Goal: Task Accomplishment & Management: Use online tool/utility

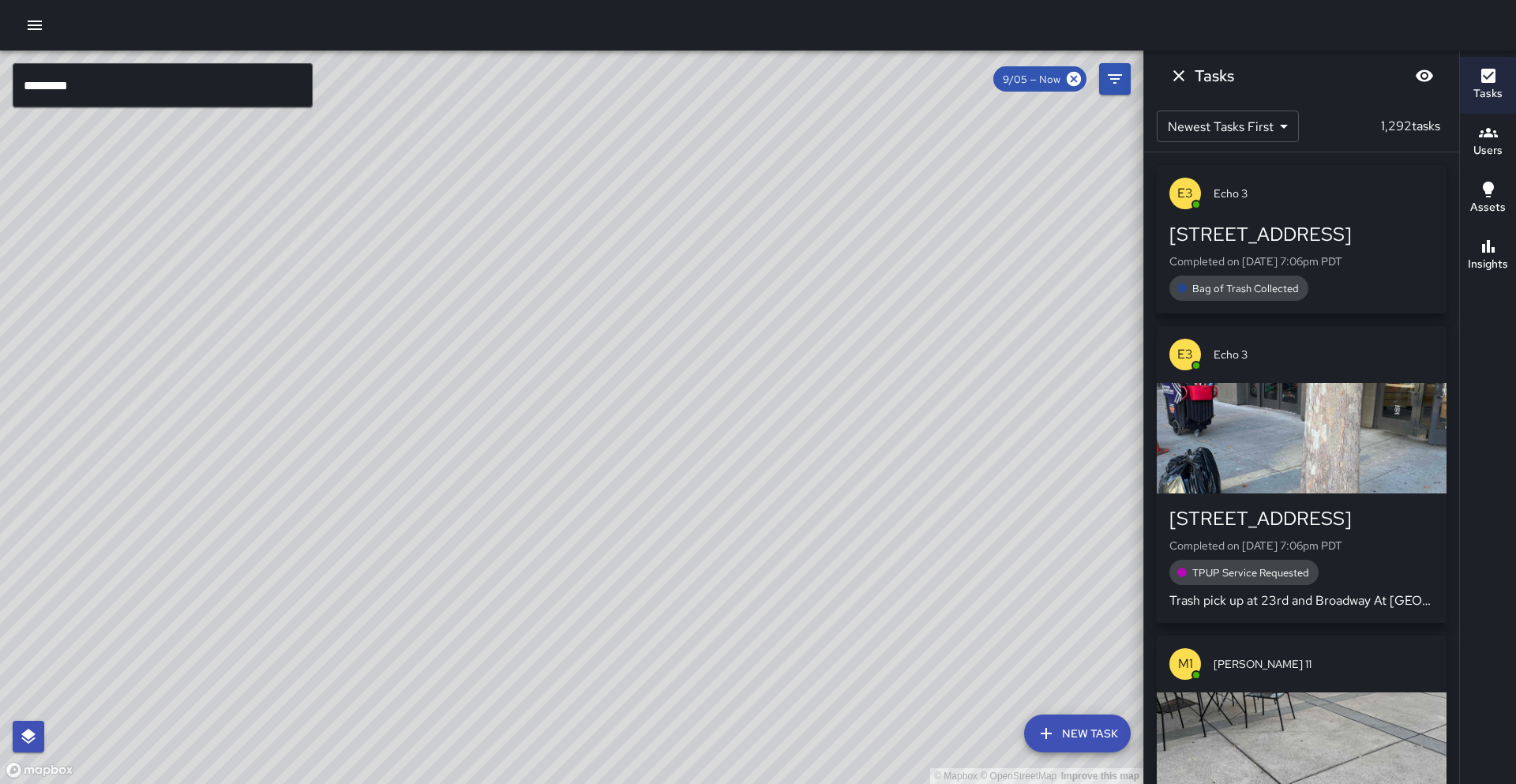
scroll to position [8, 0]
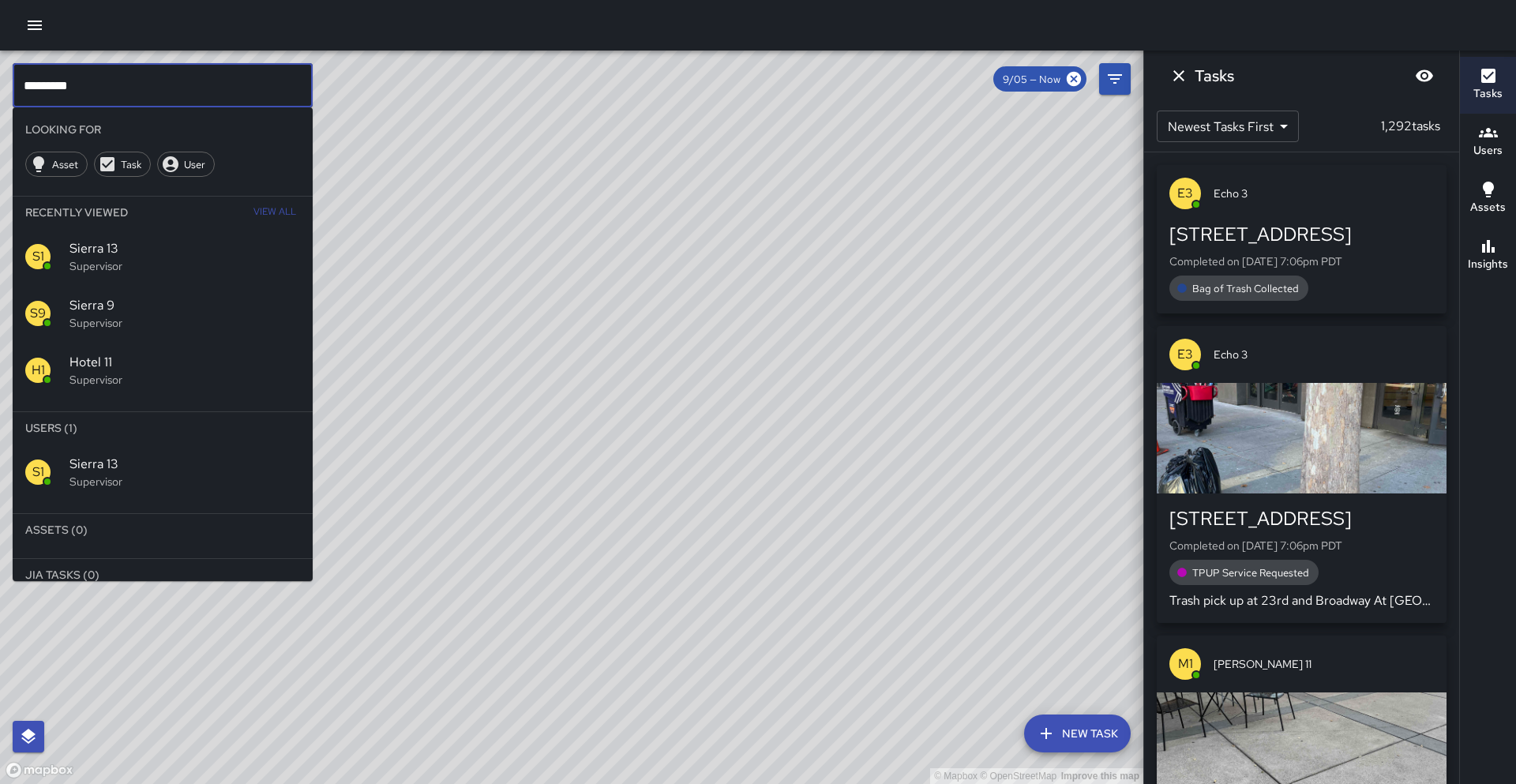
click at [152, 81] on input "*********" at bounding box center [163, 85] width 300 height 45
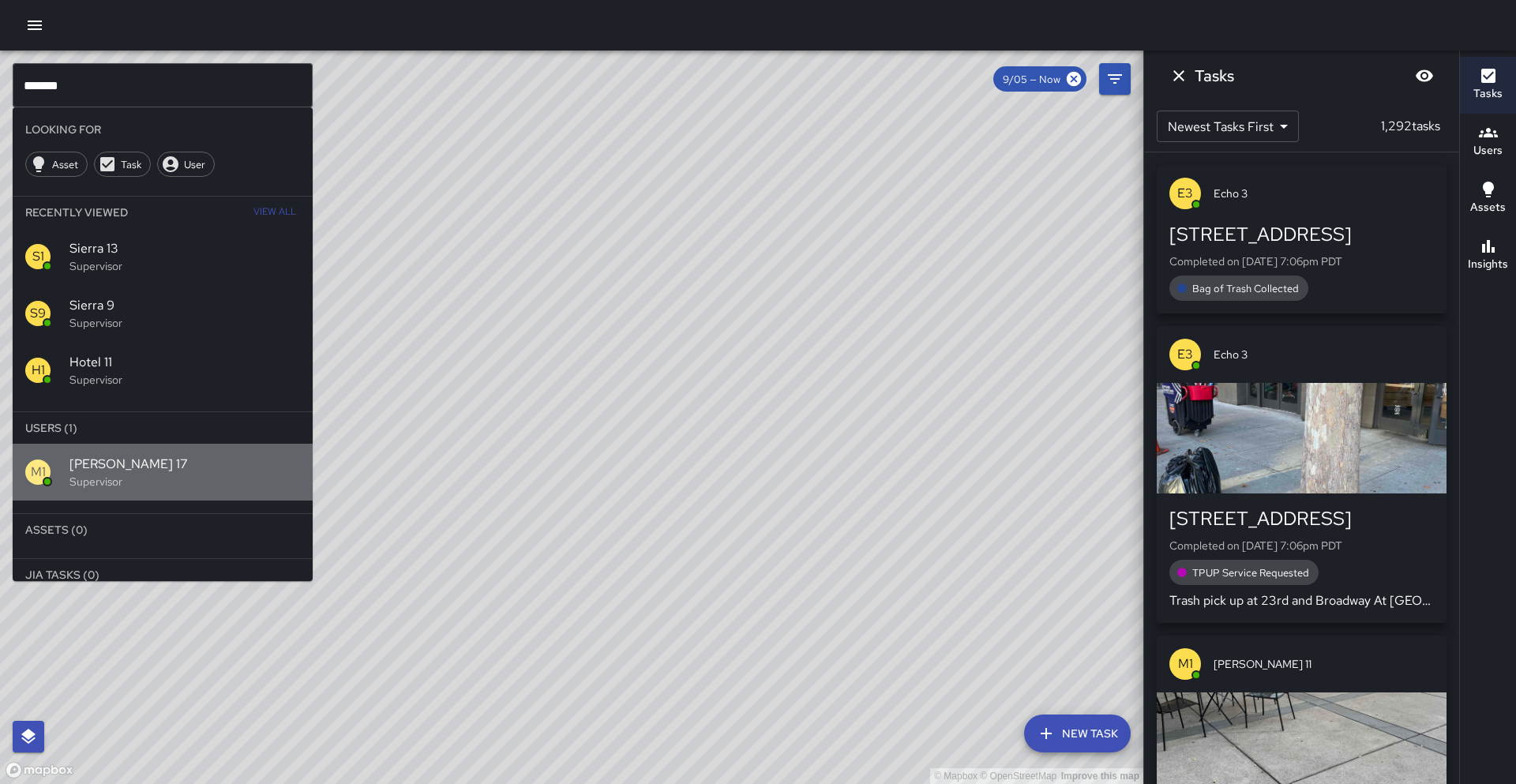
drag, startPoint x: 182, startPoint y: 469, endPoint x: 170, endPoint y: 464, distance: 13.0
click at [182, 469] on span "[PERSON_NAME] 17" at bounding box center [184, 464] width 230 height 19
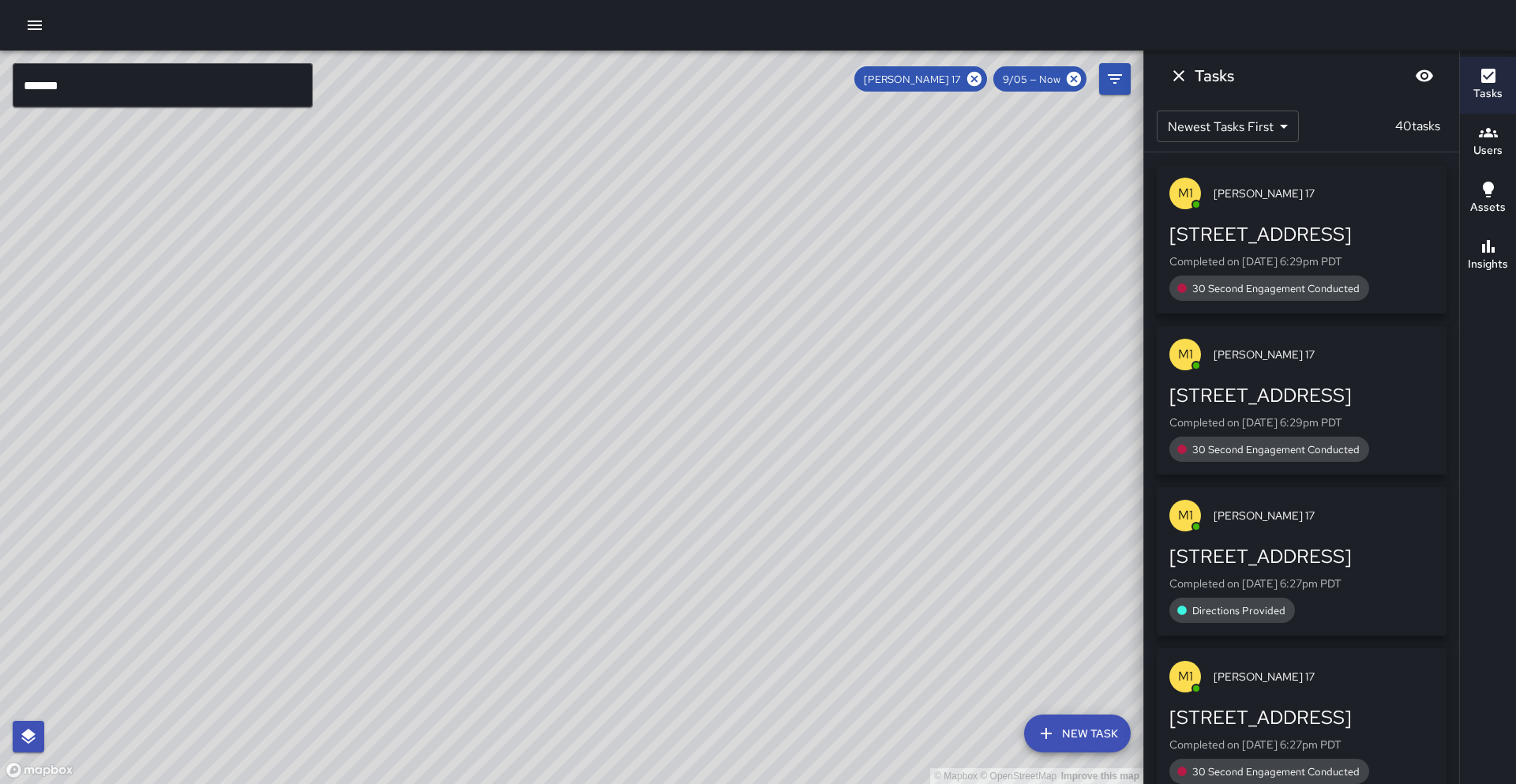
drag, startPoint x: 594, startPoint y: 230, endPoint x: 355, endPoint y: 534, distance: 386.7
click at [355, 534] on div "© Mapbox © OpenStreetMap Improve this map" at bounding box center [571, 417] width 1144 height 733
drag, startPoint x: 377, startPoint y: 244, endPoint x: 349, endPoint y: 337, distance: 97.1
click at [349, 337] on div "© Mapbox © OpenStreetMap Improve this map" at bounding box center [571, 417] width 1144 height 733
drag, startPoint x: 70, startPoint y: 256, endPoint x: 416, endPoint y: 198, distance: 350.8
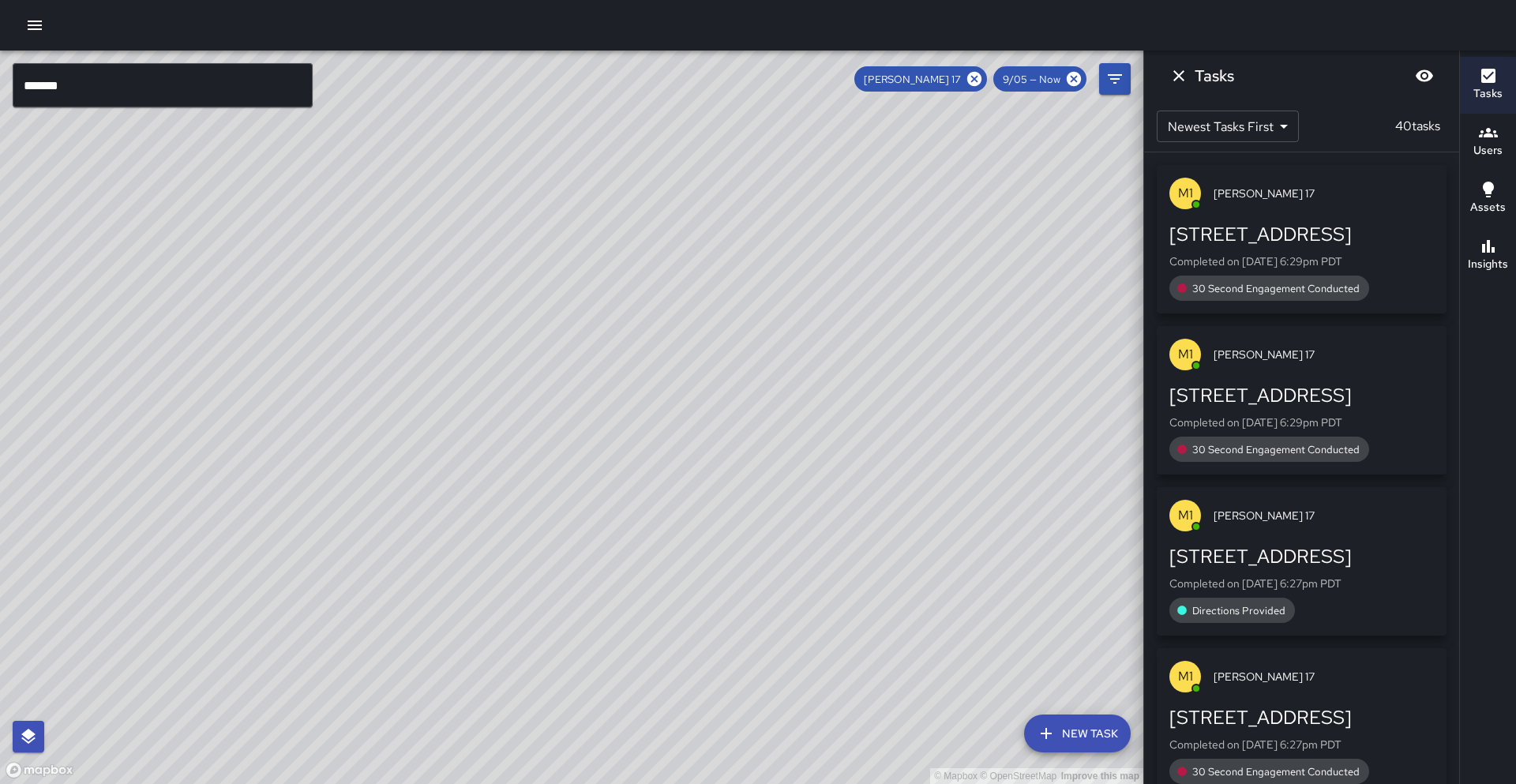
click at [416, 198] on div "© Mapbox © OpenStreetMap Improve this map" at bounding box center [571, 417] width 1144 height 733
drag, startPoint x: 385, startPoint y: 427, endPoint x: 3, endPoint y: 409, distance: 382.4
click at [0, 412] on div "© Mapbox © OpenStreetMap Improve this map" at bounding box center [571, 417] width 1144 height 733
drag, startPoint x: 339, startPoint y: 271, endPoint x: 441, endPoint y: 406, distance: 169.2
click at [441, 406] on div "© Mapbox © OpenStreetMap Improve this map" at bounding box center [571, 417] width 1144 height 733
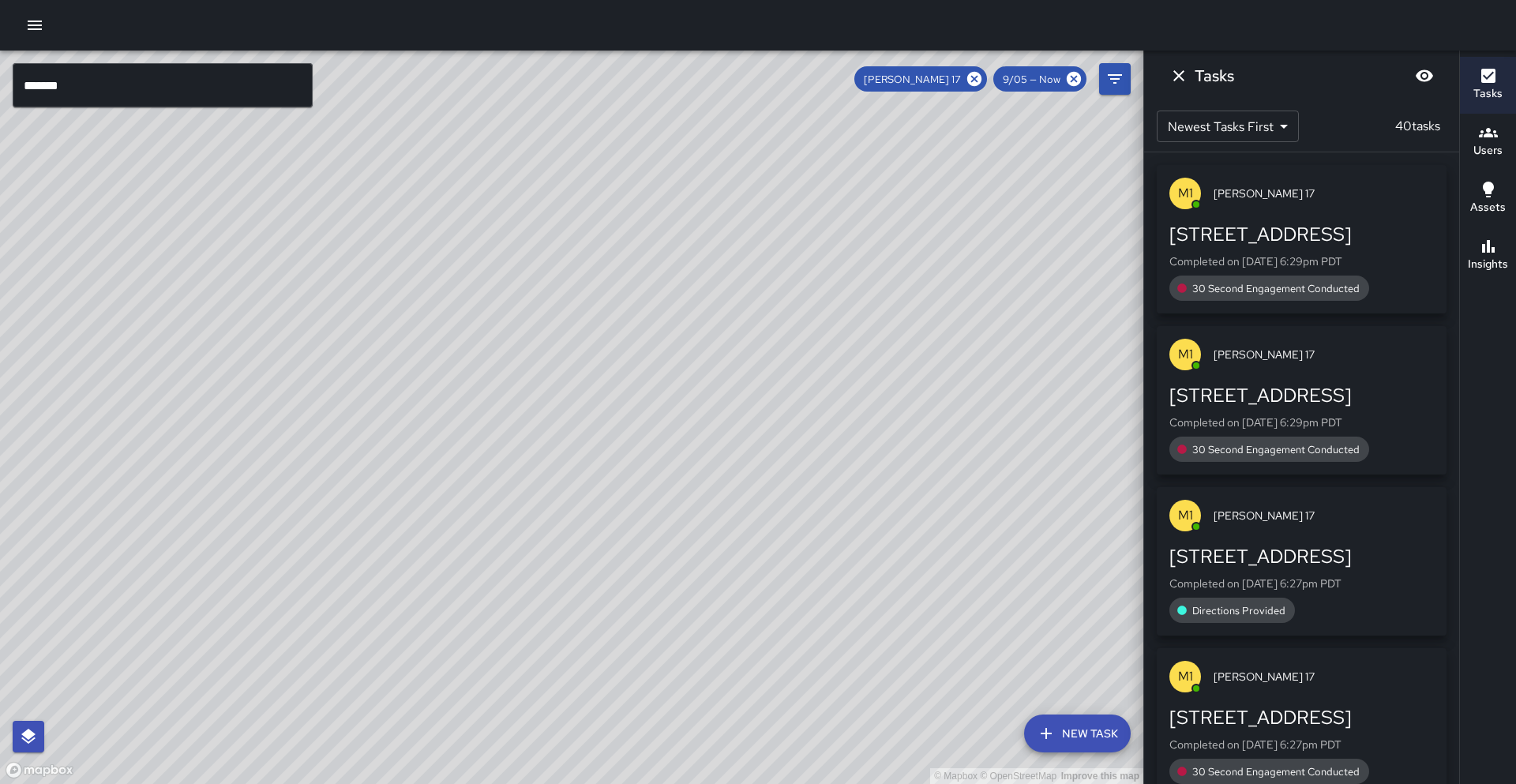
drag, startPoint x: 551, startPoint y: 477, endPoint x: 582, endPoint y: 403, distance: 80.2
click at [586, 373] on div "© Mapbox © OpenStreetMap Improve this map" at bounding box center [571, 417] width 1144 height 733
drag, startPoint x: 561, startPoint y: 447, endPoint x: 477, endPoint y: 381, distance: 106.8
click at [477, 381] on div "© Mapbox © OpenStreetMap Improve this map" at bounding box center [571, 417] width 1144 height 733
drag, startPoint x: 419, startPoint y: 621, endPoint x: 477, endPoint y: 302, distance: 324.2
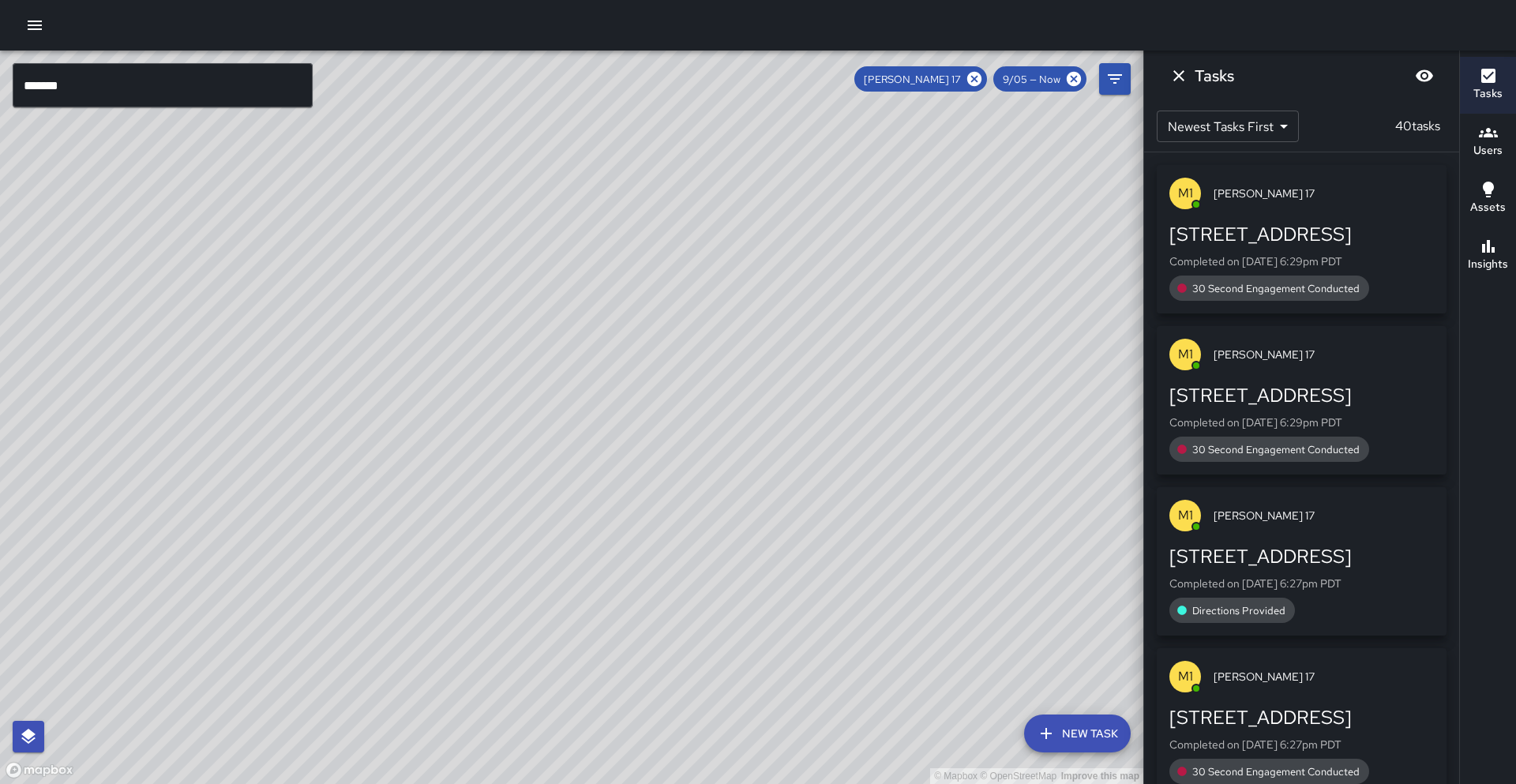
click at [477, 302] on div "© Mapbox © OpenStreetMap Improve this map" at bounding box center [571, 417] width 1144 height 733
drag, startPoint x: 348, startPoint y: 625, endPoint x: 440, endPoint y: 521, distance: 138.9
click at [440, 518] on div "© Mapbox © OpenStreetMap Improve this map" at bounding box center [571, 417] width 1144 height 733
drag, startPoint x: 529, startPoint y: 567, endPoint x: 393, endPoint y: 505, distance: 149.5
click at [393, 505] on div "© Mapbox © OpenStreetMap Improve this map" at bounding box center [571, 417] width 1144 height 733
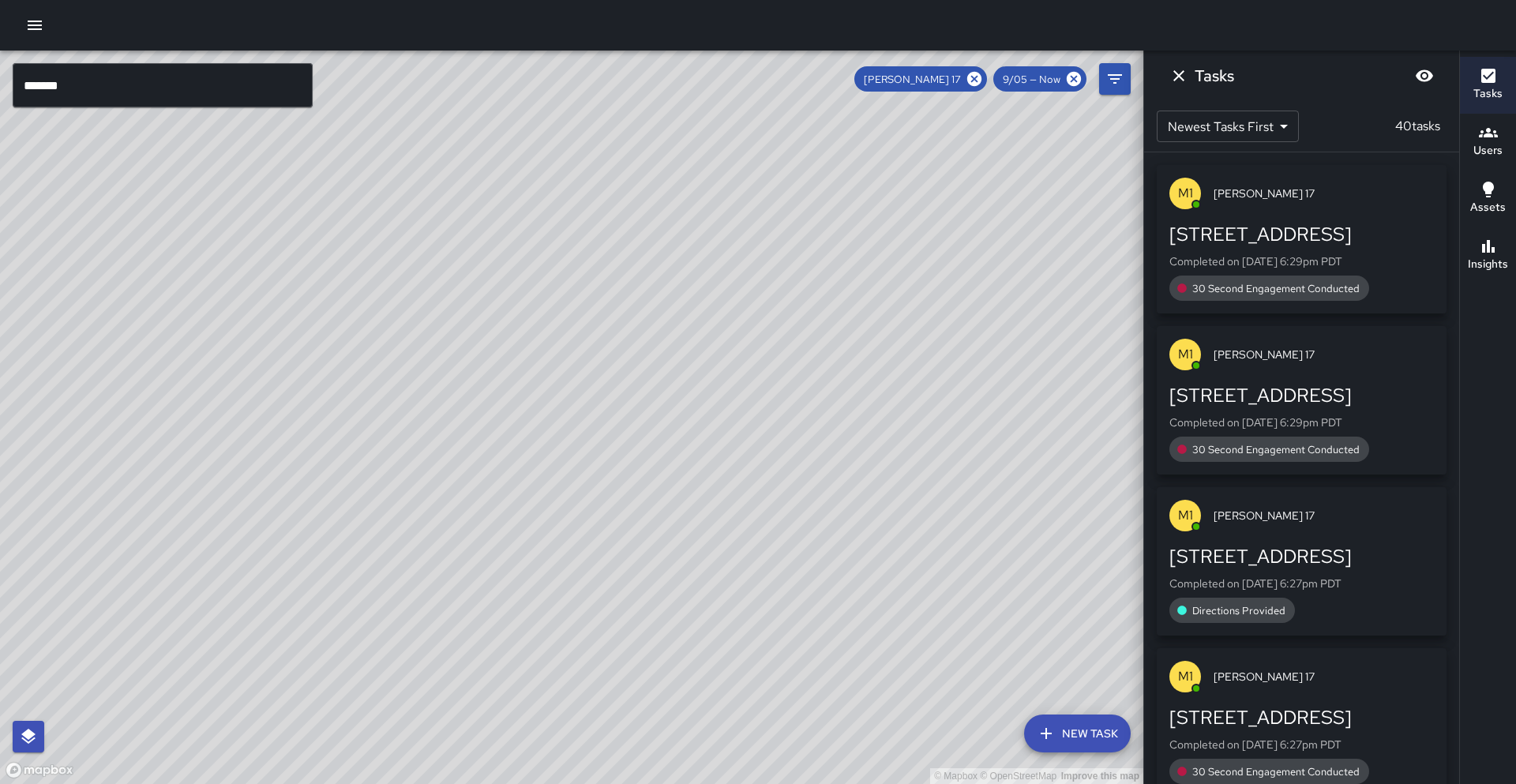
click at [100, 98] on input "*******" at bounding box center [163, 85] width 300 height 45
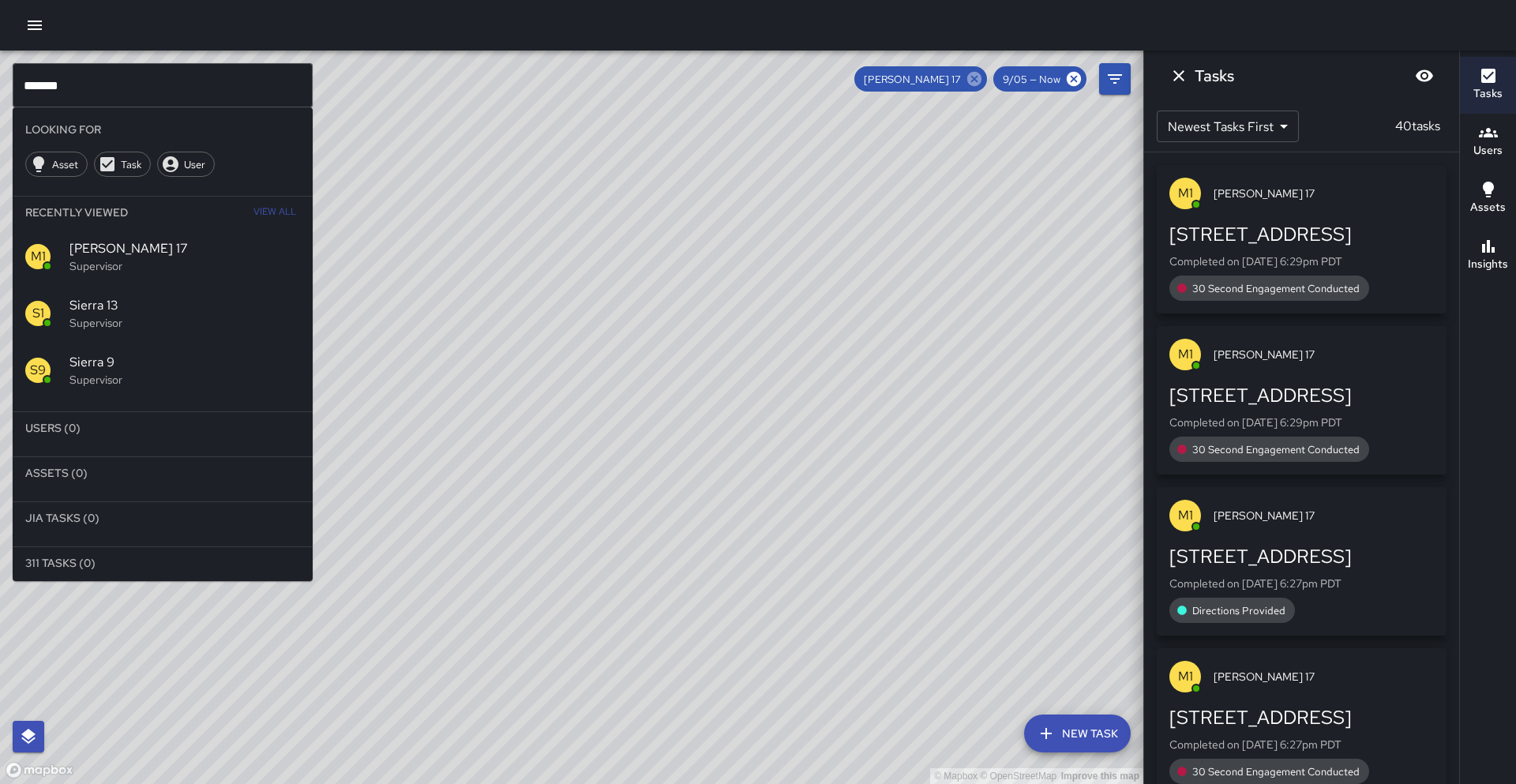
click at [975, 80] on icon at bounding box center [974, 78] width 17 height 17
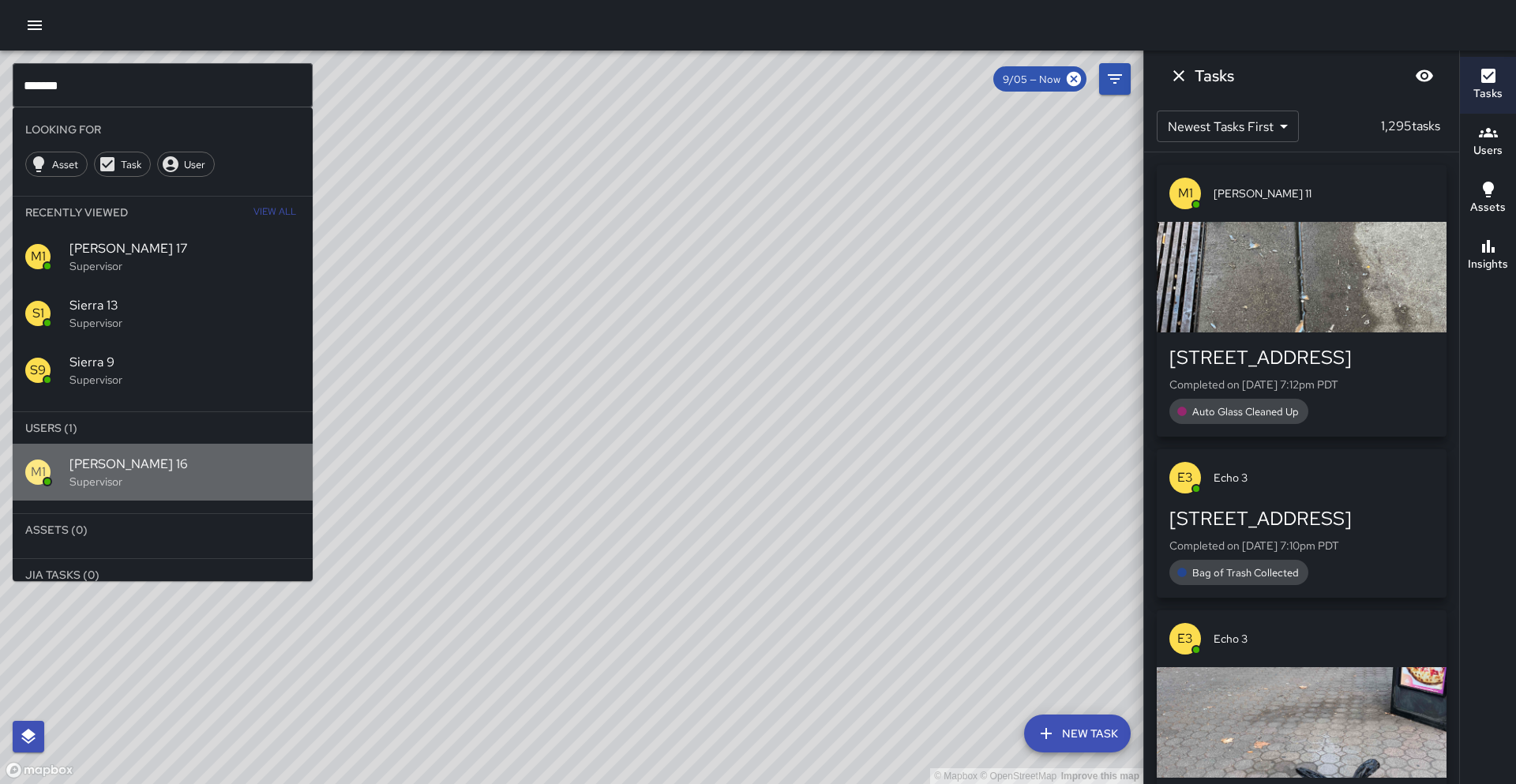
click at [137, 475] on p "Supervisor" at bounding box center [184, 481] width 230 height 15
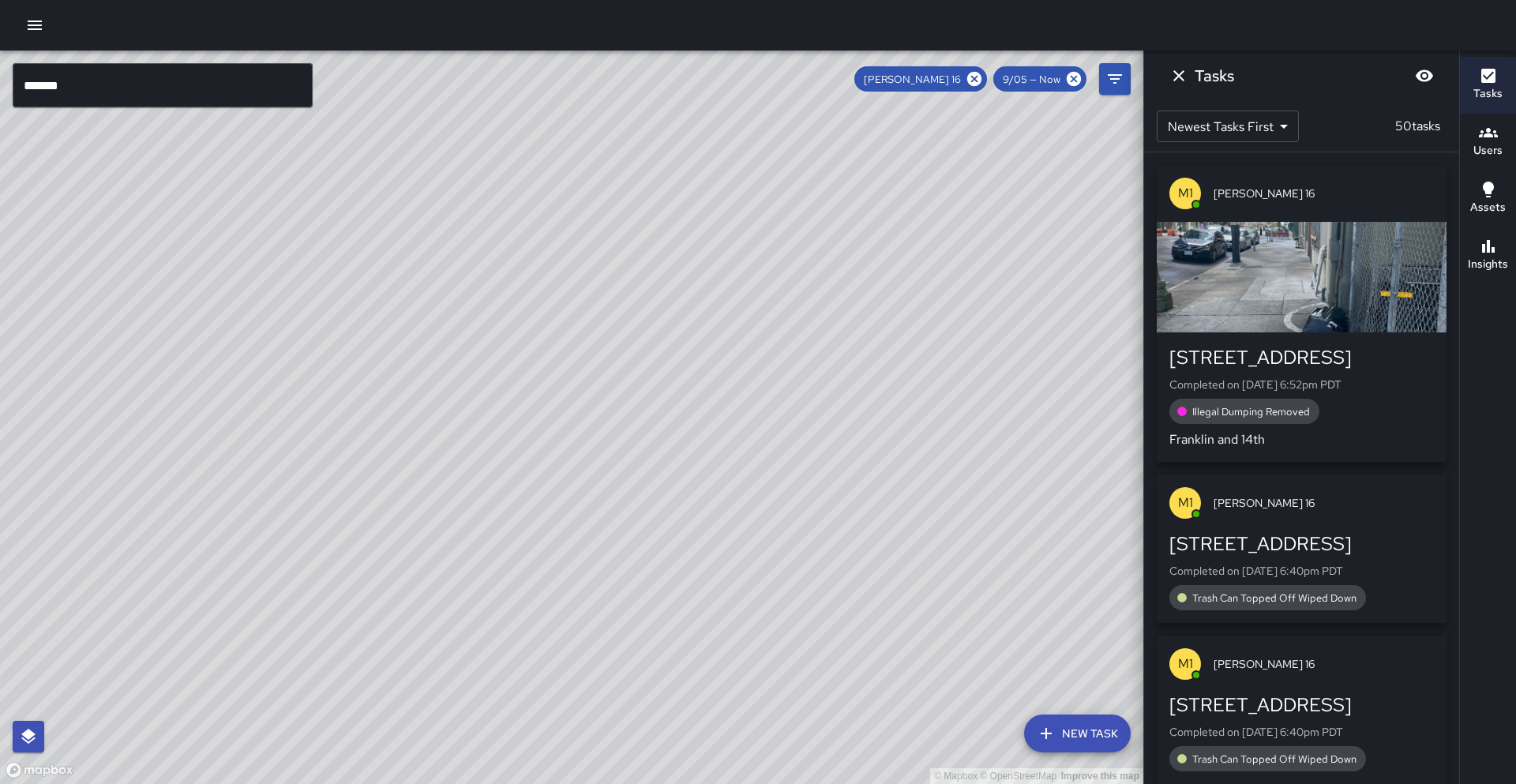
drag, startPoint x: 463, startPoint y: 672, endPoint x: 526, endPoint y: 439, distance: 241.4
click at [526, 439] on div "© Mapbox © OpenStreetMap Improve this map" at bounding box center [571, 417] width 1144 height 733
drag, startPoint x: 702, startPoint y: 416, endPoint x: 547, endPoint y: 479, distance: 167.3
click at [484, 534] on div "© Mapbox © OpenStreetMap Improve this map" at bounding box center [571, 417] width 1144 height 733
drag, startPoint x: 679, startPoint y: 324, endPoint x: 391, endPoint y: 585, distance: 388.7
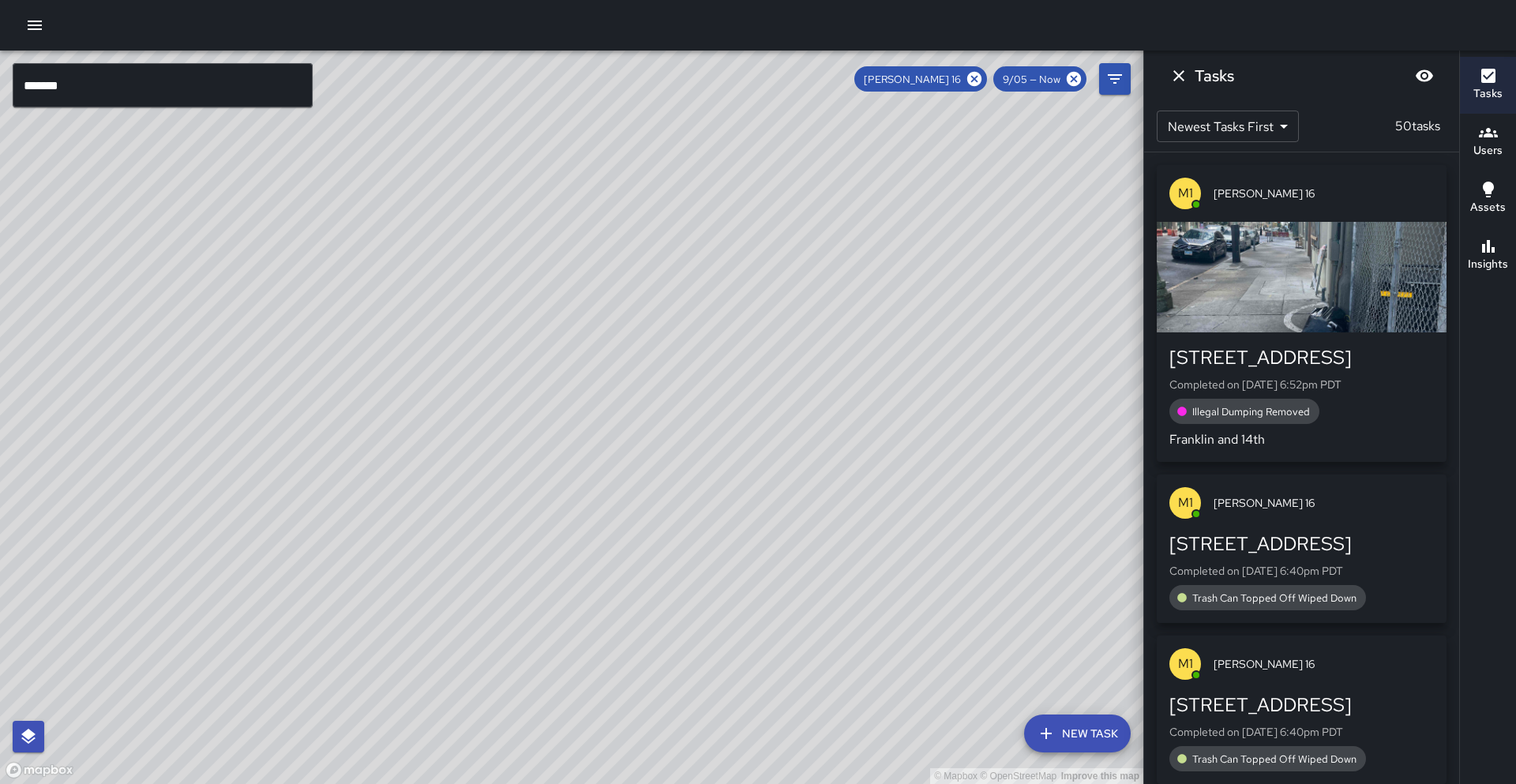
click at [391, 585] on div "© Mapbox © OpenStreetMap Improve this map" at bounding box center [571, 417] width 1144 height 733
drag, startPoint x: 360, startPoint y: 610, endPoint x: 290, endPoint y: 528, distance: 107.8
click at [290, 528] on div "© Mapbox © OpenStreetMap Improve this map" at bounding box center [571, 417] width 1144 height 733
drag, startPoint x: 268, startPoint y: 580, endPoint x: 393, endPoint y: 453, distance: 178.2
click at [393, 453] on div "© Mapbox © OpenStreetMap Improve this map" at bounding box center [571, 417] width 1144 height 733
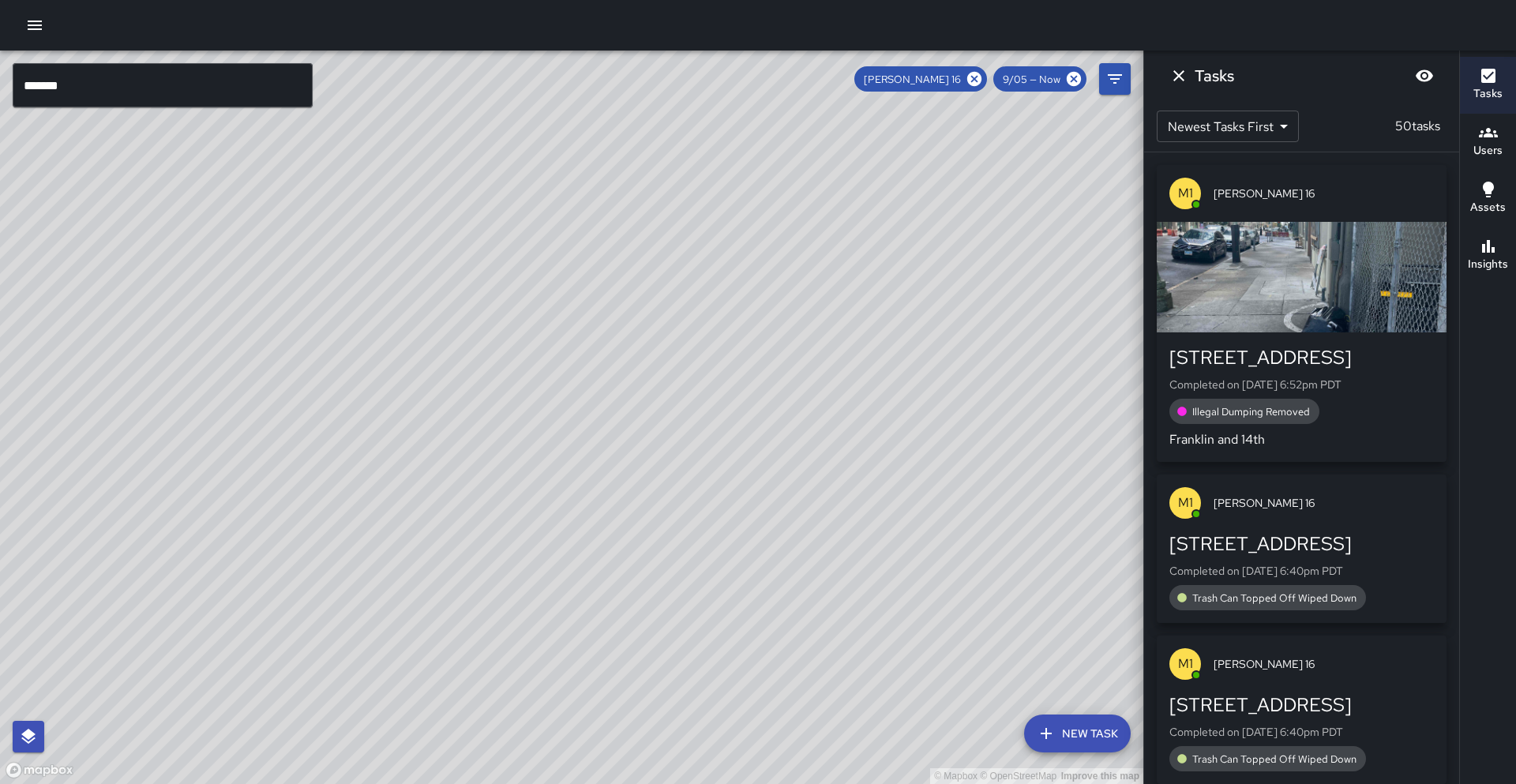
drag, startPoint x: 133, startPoint y: 597, endPoint x: 75, endPoint y: 741, distance: 155.2
click at [80, 746] on div "© Mapbox © OpenStreetMap Improve this map" at bounding box center [571, 417] width 1144 height 733
click at [95, 94] on input "*******" at bounding box center [163, 85] width 300 height 45
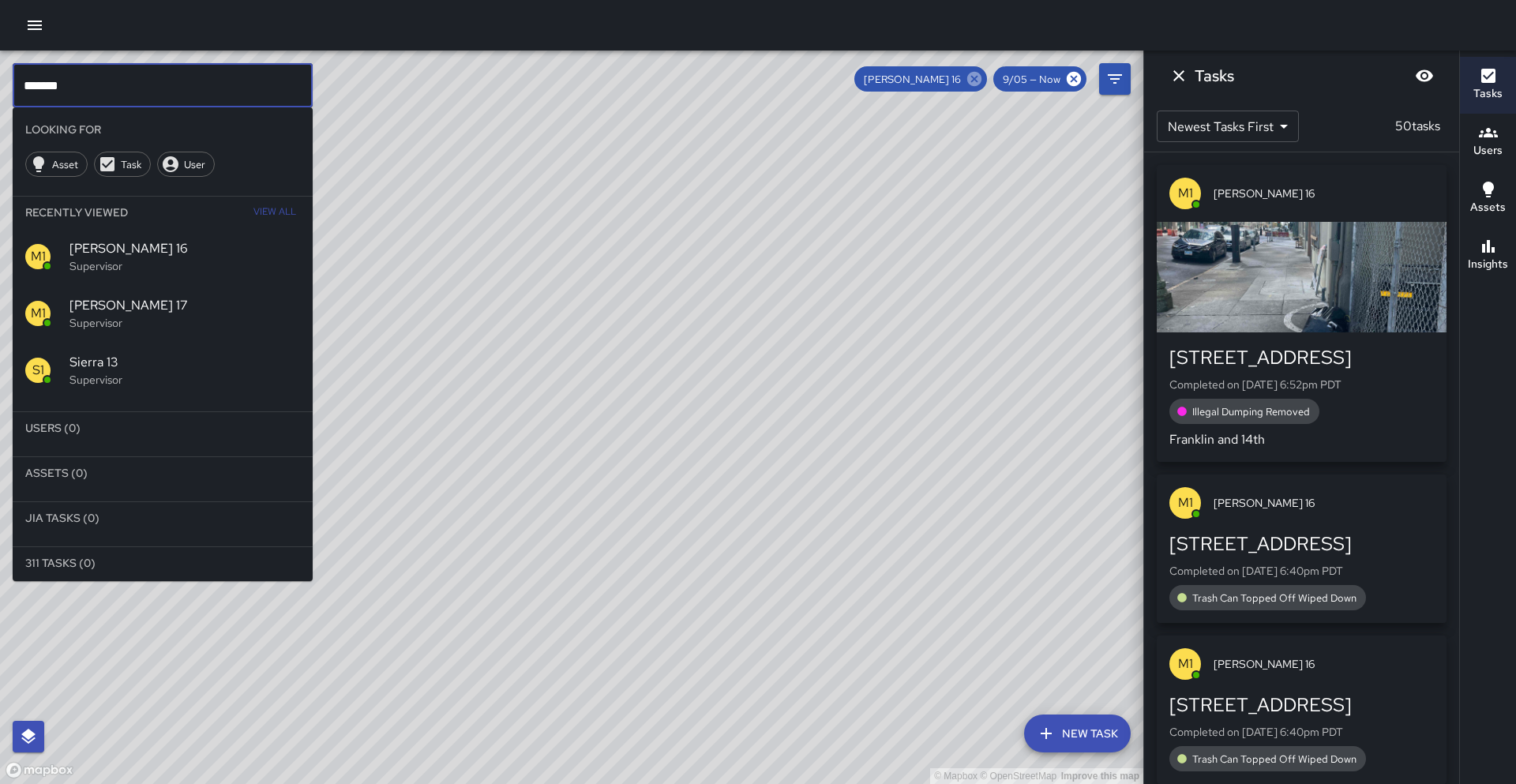
type input "*******"
click at [981, 81] on icon at bounding box center [975, 79] width 15 height 15
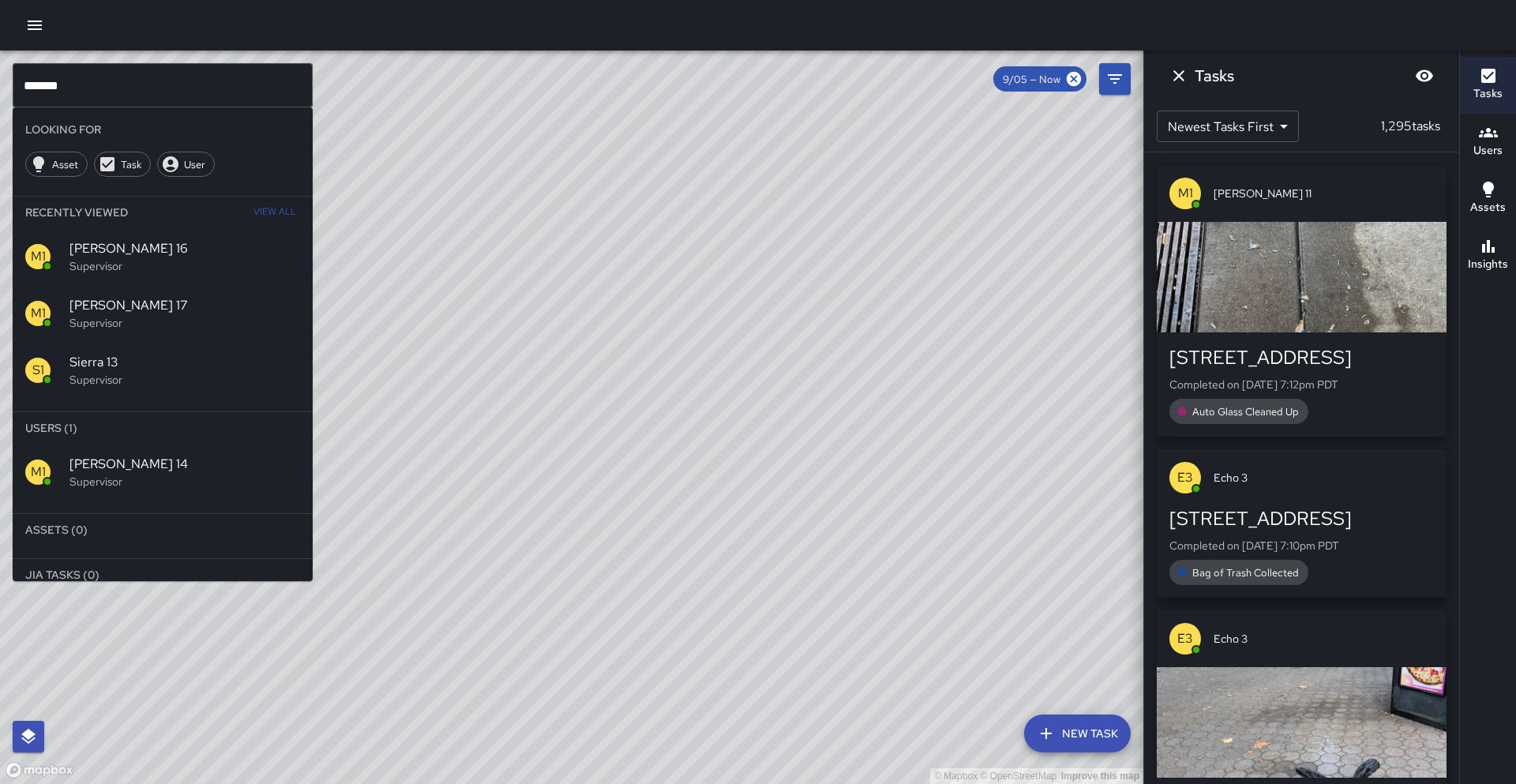
click at [152, 470] on span "[PERSON_NAME] 14" at bounding box center [184, 464] width 230 height 19
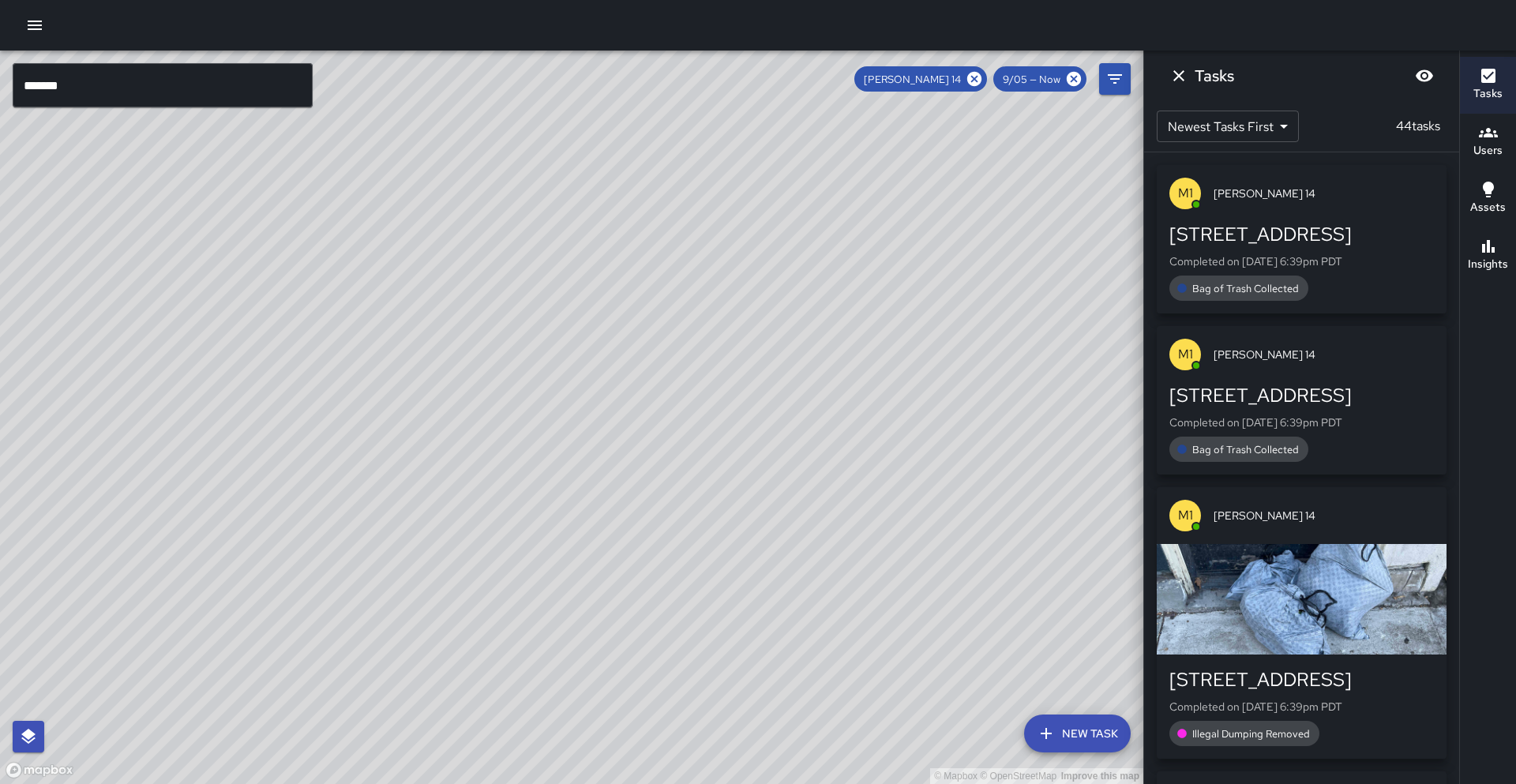
drag, startPoint x: 231, startPoint y: 523, endPoint x: 371, endPoint y: 371, distance: 206.6
click at [371, 371] on div "© Mapbox © OpenStreetMap Improve this map" at bounding box center [571, 417] width 1144 height 733
drag, startPoint x: 475, startPoint y: 447, endPoint x: 312, endPoint y: 587, distance: 214.9
click at [312, 587] on div "© Mapbox © OpenStreetMap Improve this map" at bounding box center [571, 417] width 1144 height 733
click at [980, 82] on icon at bounding box center [975, 79] width 15 height 15
